Goal: Transaction & Acquisition: Book appointment/travel/reservation

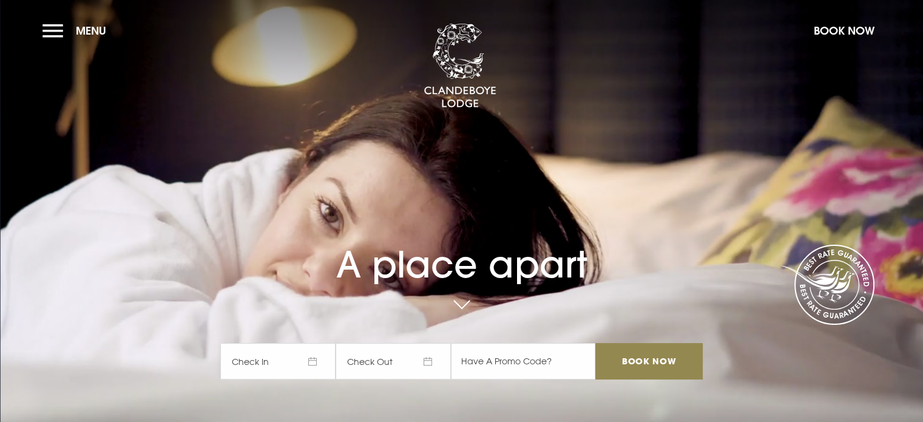
click at [51, 29] on button "Menu" at bounding box center [77, 31] width 70 height 26
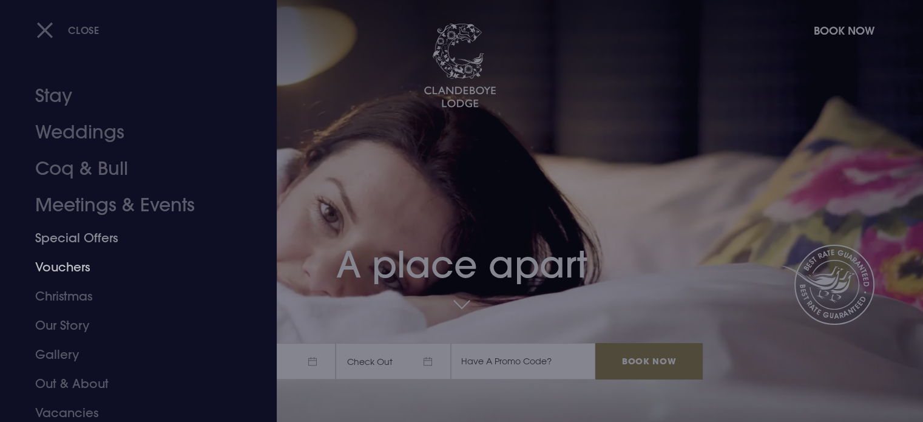
drag, startPoint x: 81, startPoint y: 235, endPoint x: 569, endPoint y: 327, distance: 497.1
click at [81, 235] on link "Special Offers" at bounding box center [131, 237] width 192 height 29
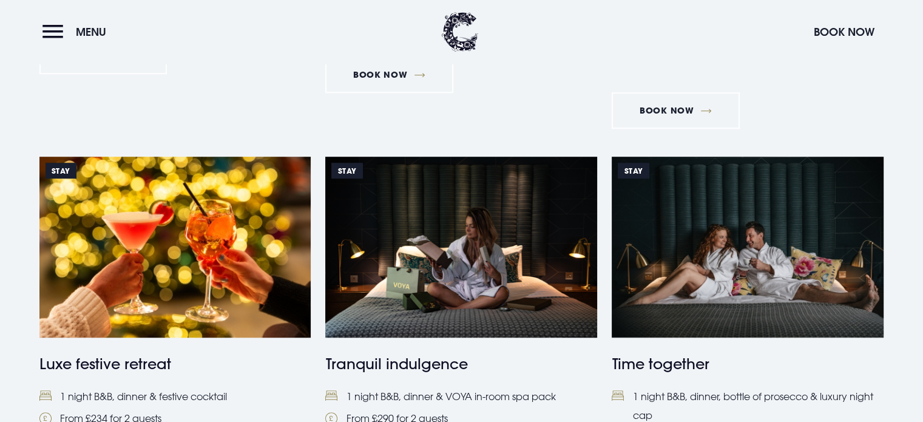
scroll to position [607, 0]
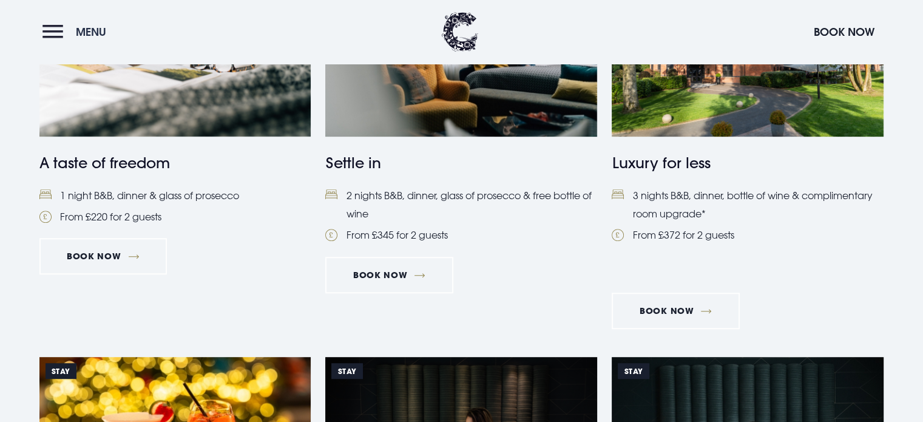
click at [58, 30] on button "Menu" at bounding box center [77, 32] width 70 height 26
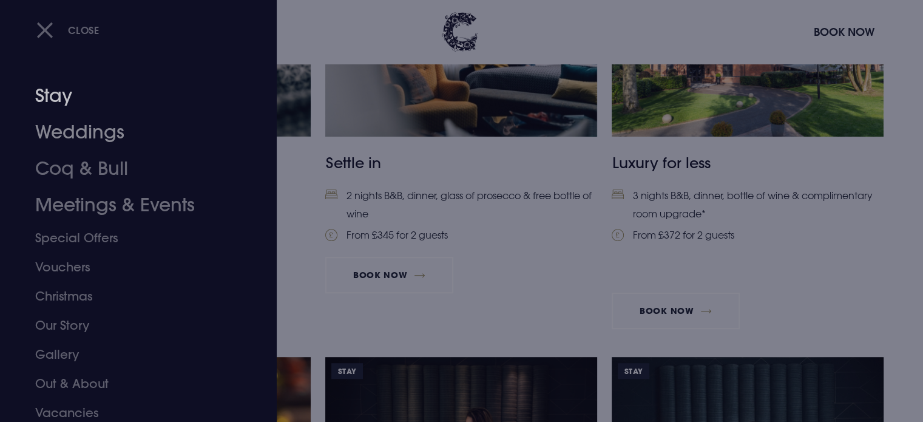
click at [61, 96] on link "Stay" at bounding box center [131, 96] width 192 height 36
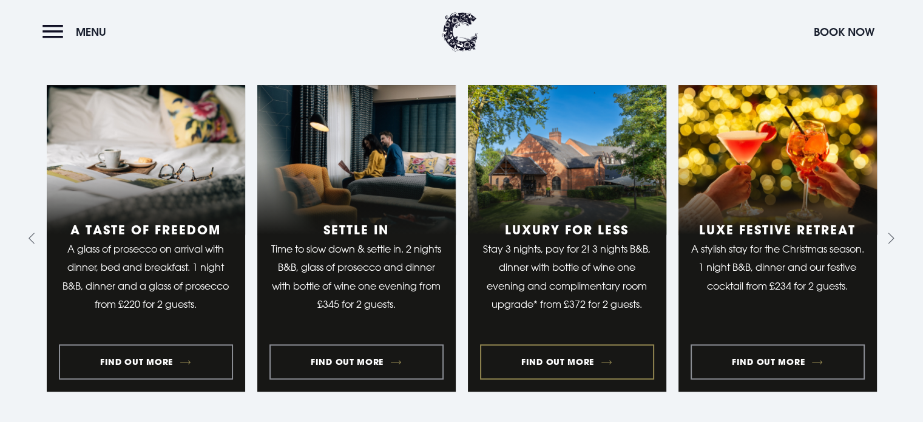
scroll to position [971, 0]
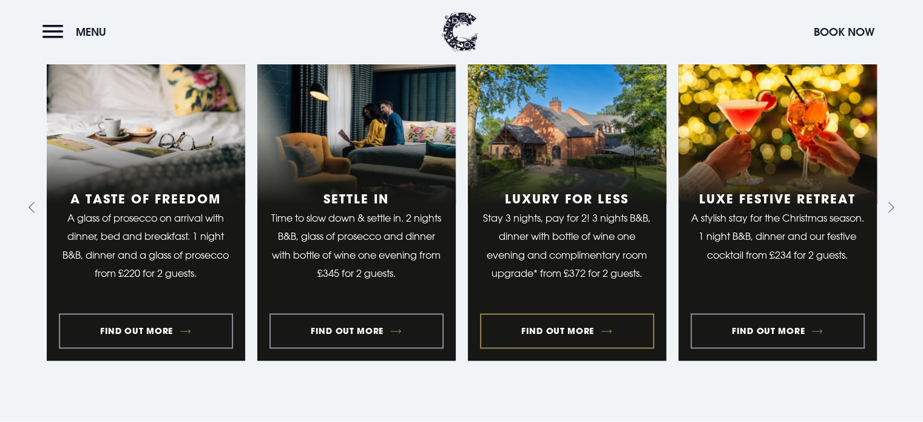
click at [570, 326] on link "3 of 10" at bounding box center [567, 207] width 198 height 306
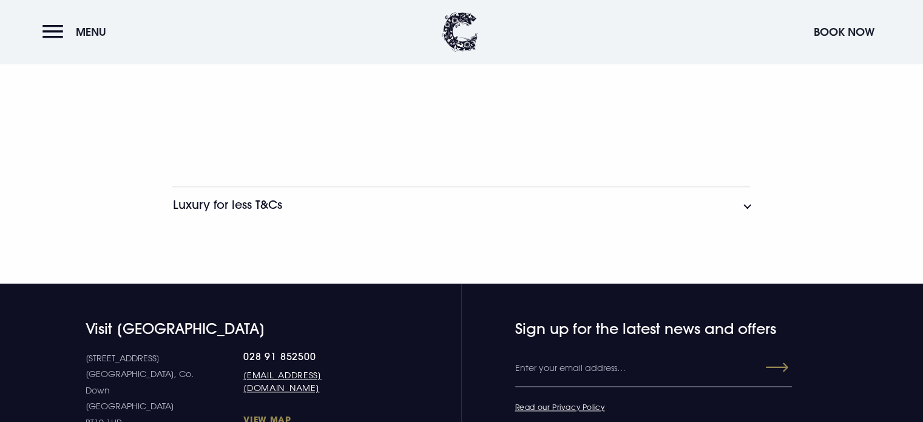
scroll to position [1153, 0]
click at [745, 205] on button "Luxury for less T&Cs" at bounding box center [461, 204] width 578 height 36
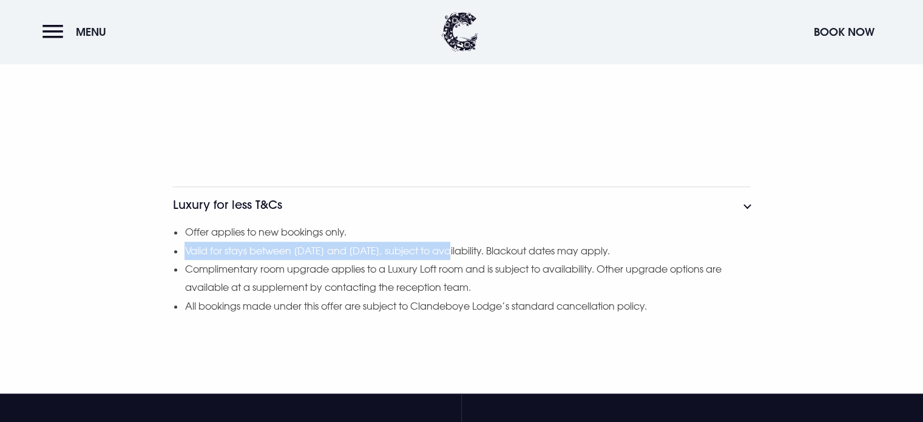
drag, startPoint x: 463, startPoint y: 248, endPoint x: 183, endPoint y: 252, distance: 280.4
click at [183, 252] on div "Offer applies to new bookings only. Valid for stays between 1st September and 3…" at bounding box center [461, 269] width 578 height 92
drag, startPoint x: 565, startPoint y: 248, endPoint x: 186, endPoint y: 251, distance: 378.6
click at [186, 251] on li "Valid for stays between 1st September and 31st March 2026, subject to availabil…" at bounding box center [467, 251] width 566 height 18
copy li "Valid for stays between 1st September and 31st March 2026, subject to availabil…"
